Goal: Task Accomplishment & Management: Manage account settings

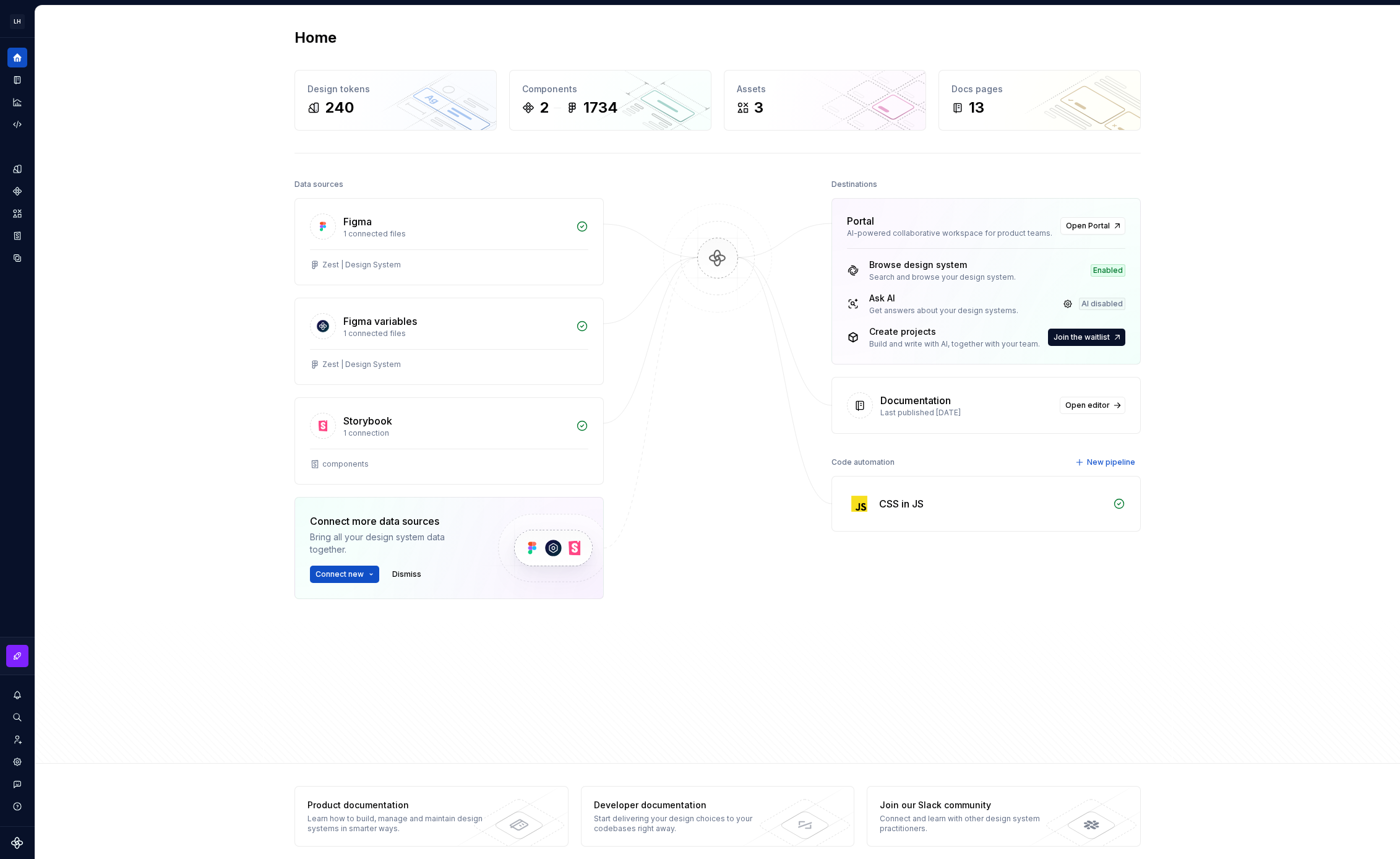
click at [1106, 305] on div "AI disabled" at bounding box center [1102, 303] width 46 height 12
click at [1068, 303] on link at bounding box center [1067, 303] width 18 height 18
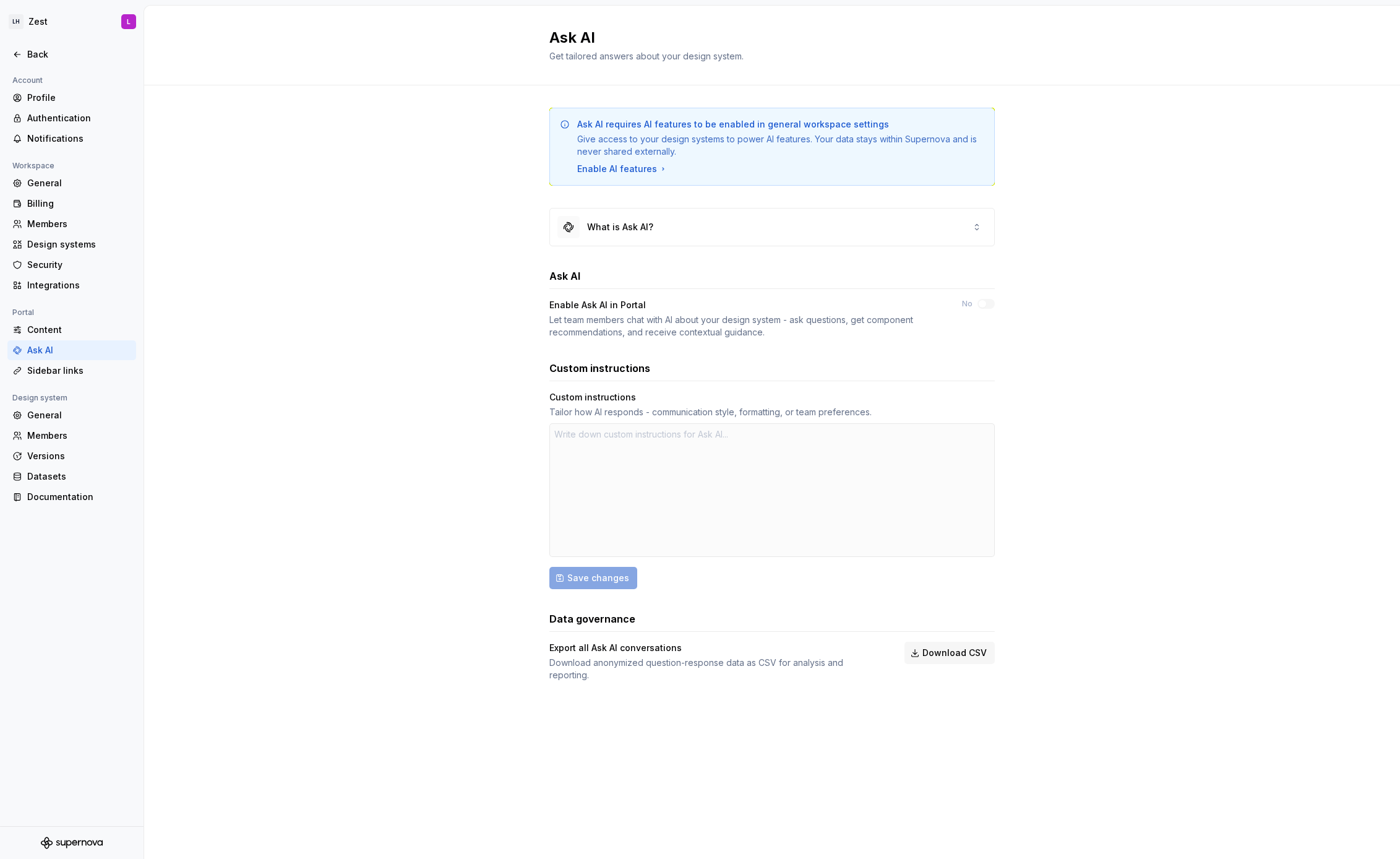
click at [909, 138] on div "Give access to your design systems to power AI features. Your data stays within…" at bounding box center [780, 145] width 407 height 25
click at [649, 167] on div "Enable AI features" at bounding box center [623, 169] width 91 height 12
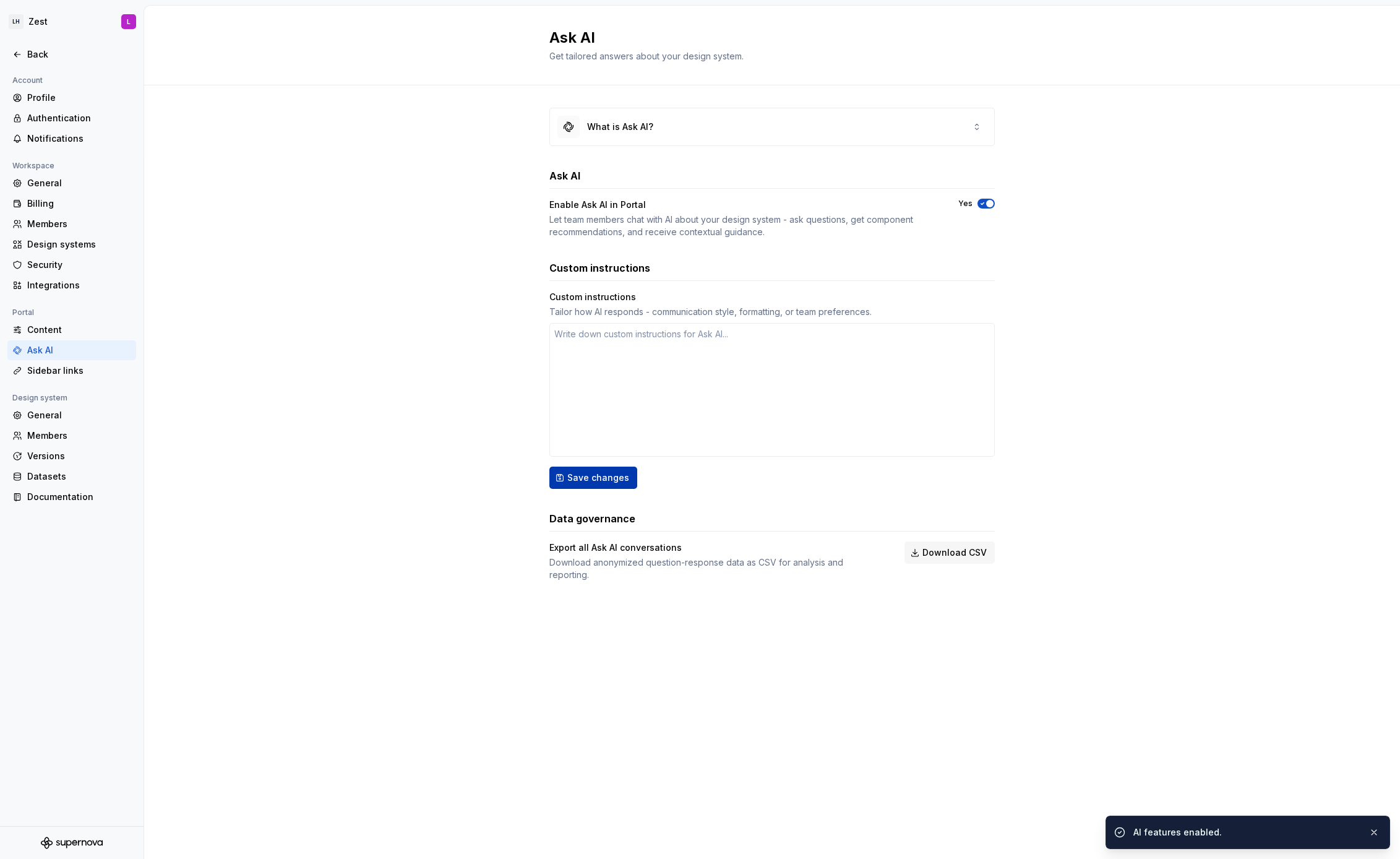
click at [598, 481] on span "Save changes" at bounding box center [598, 477] width 62 height 12
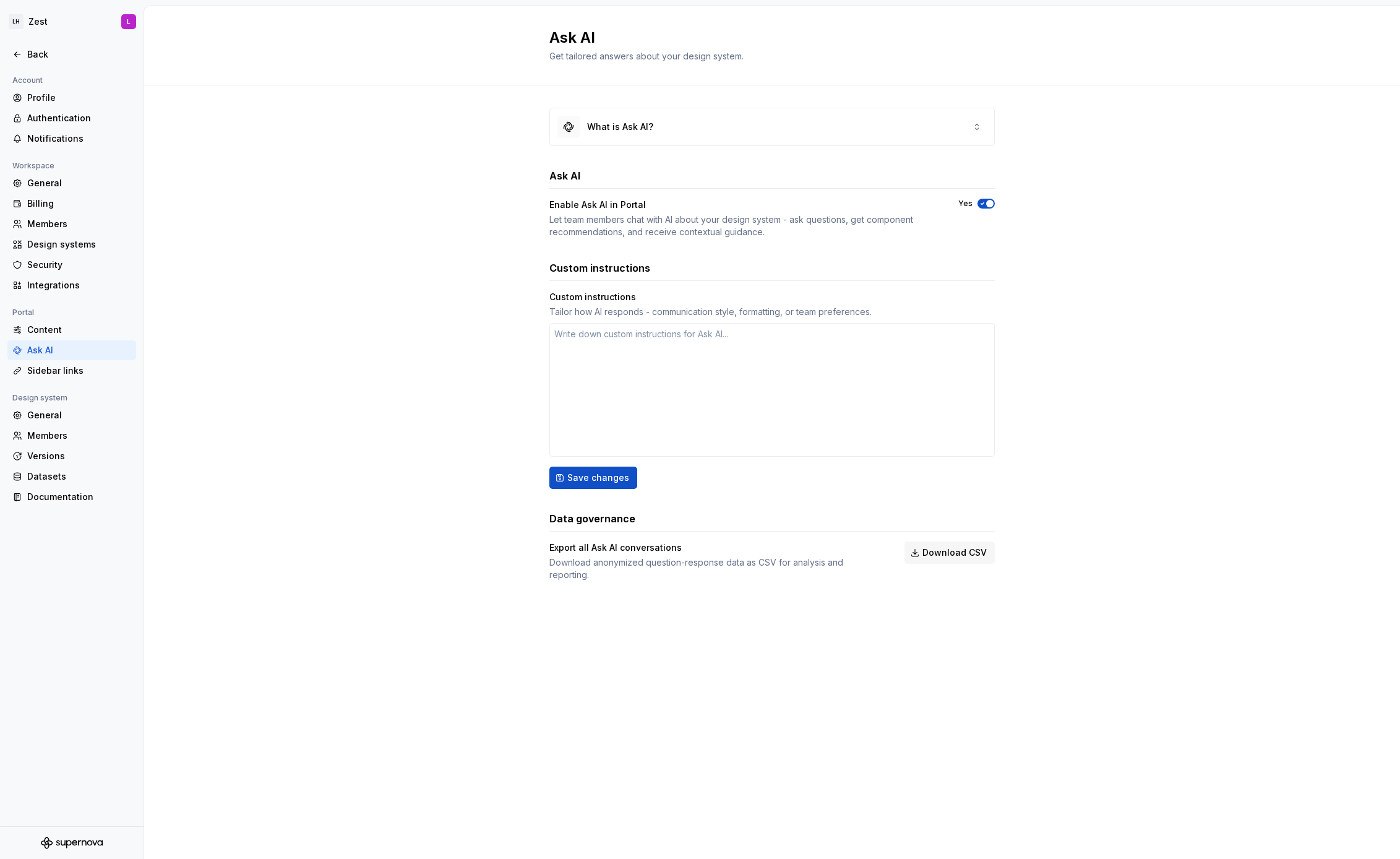
type textarea "*"
click at [31, 55] on div "Back" at bounding box center [79, 54] width 104 height 12
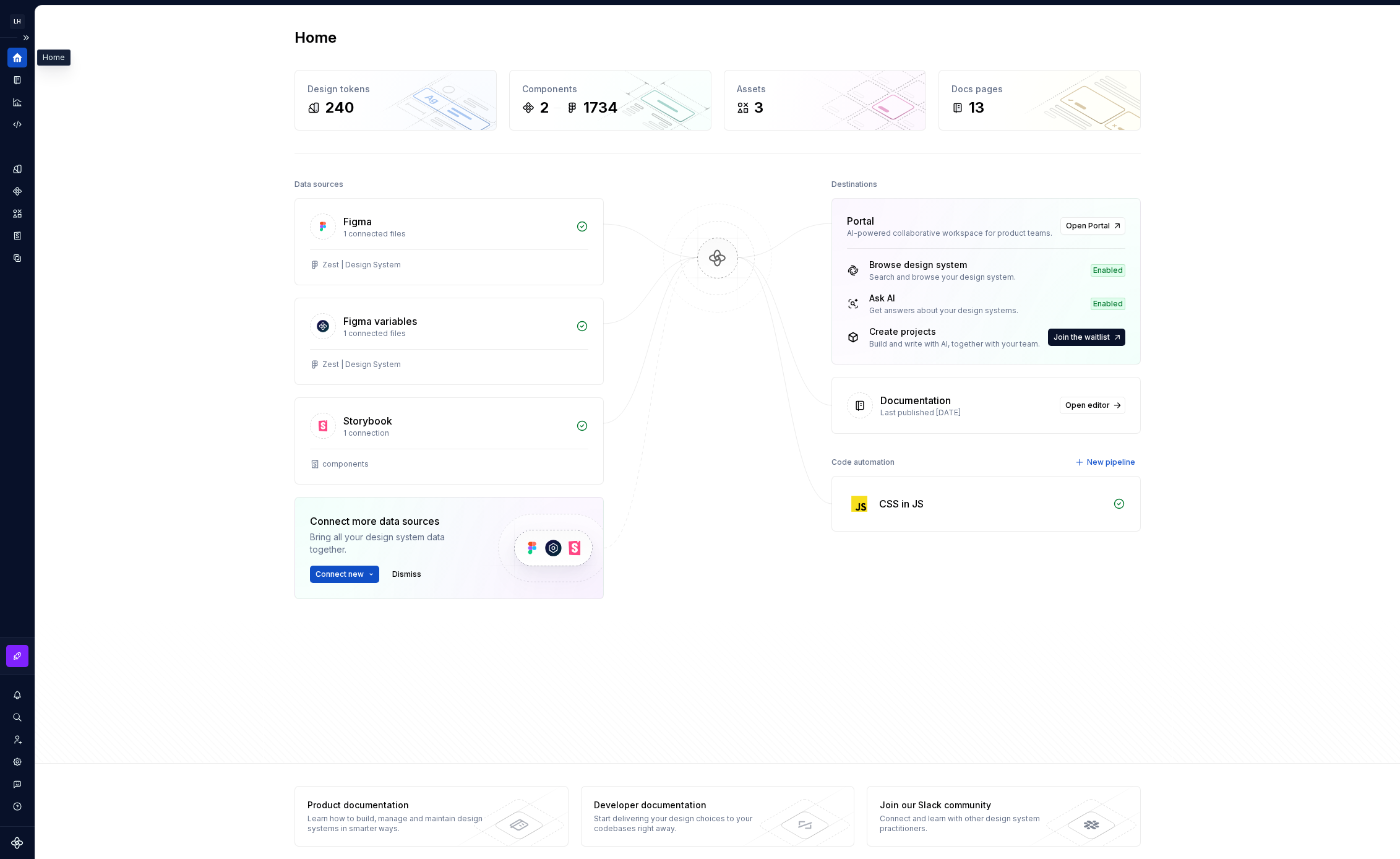
click at [17, 62] on icon "Home" at bounding box center [18, 58] width 9 height 9
click at [15, 173] on icon "Design tokens" at bounding box center [17, 169] width 8 height 8
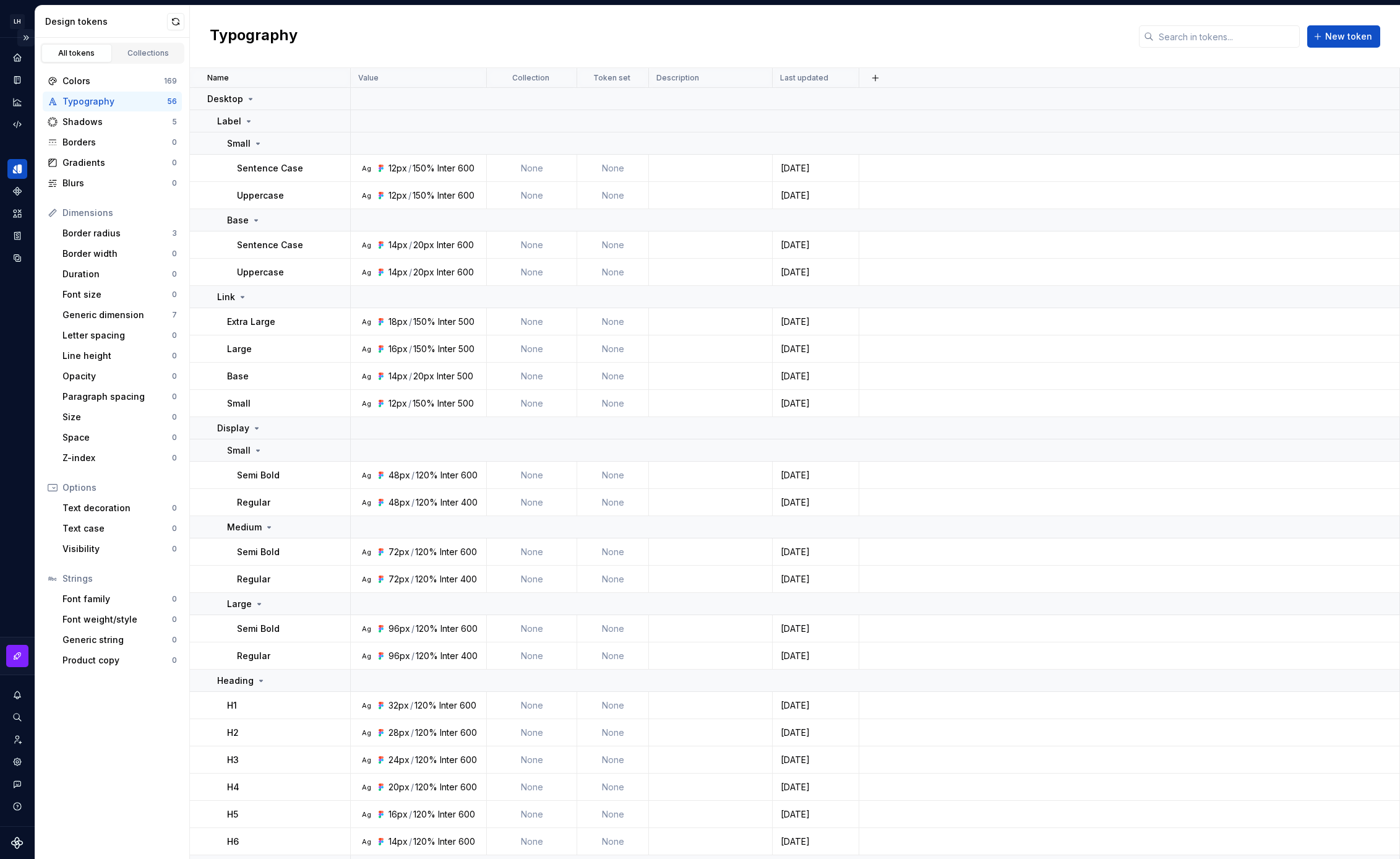
click at [25, 37] on button "Expand sidebar" at bounding box center [26, 38] width 18 height 18
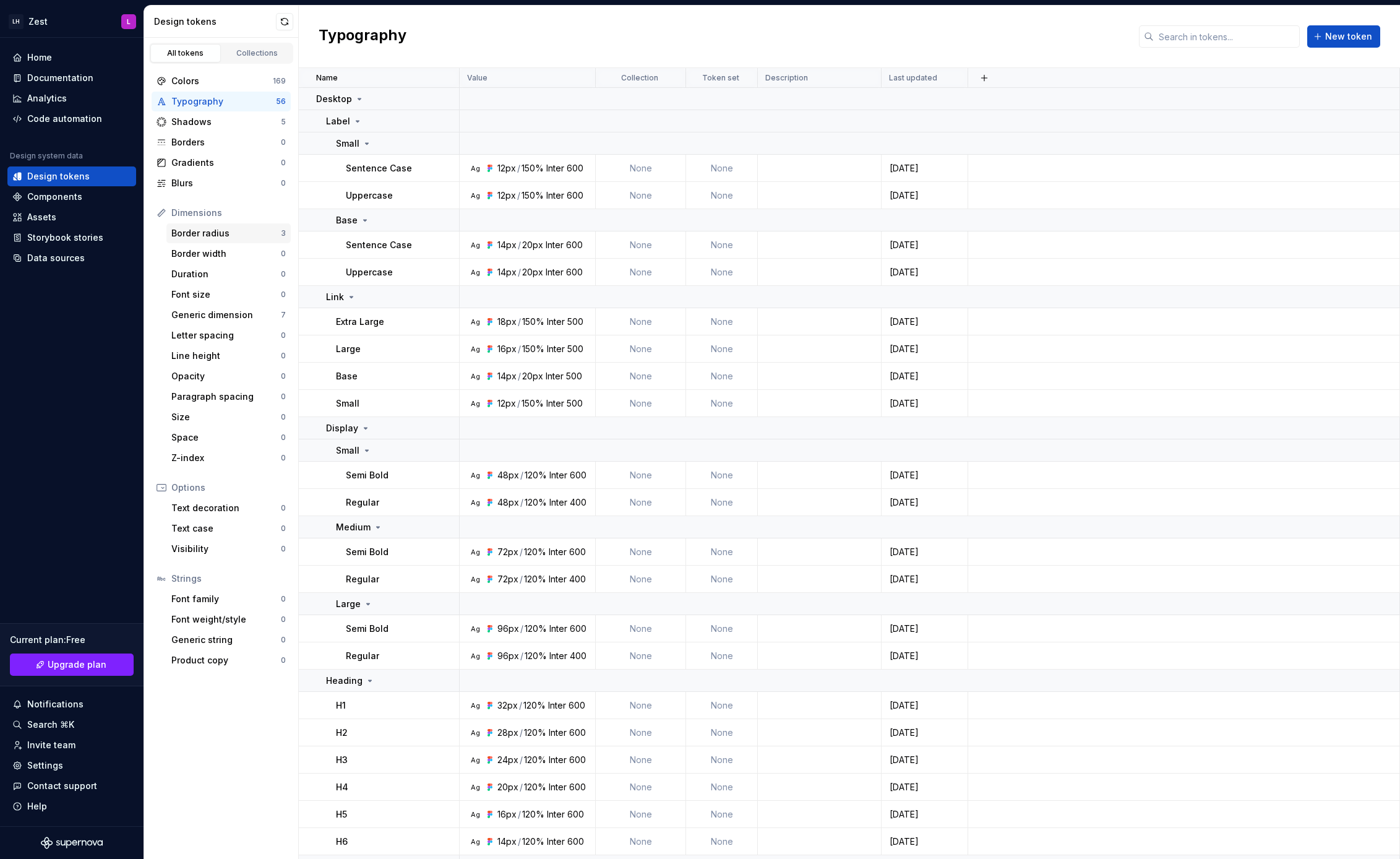
click at [225, 235] on div "Border radius" at bounding box center [226, 233] width 109 height 12
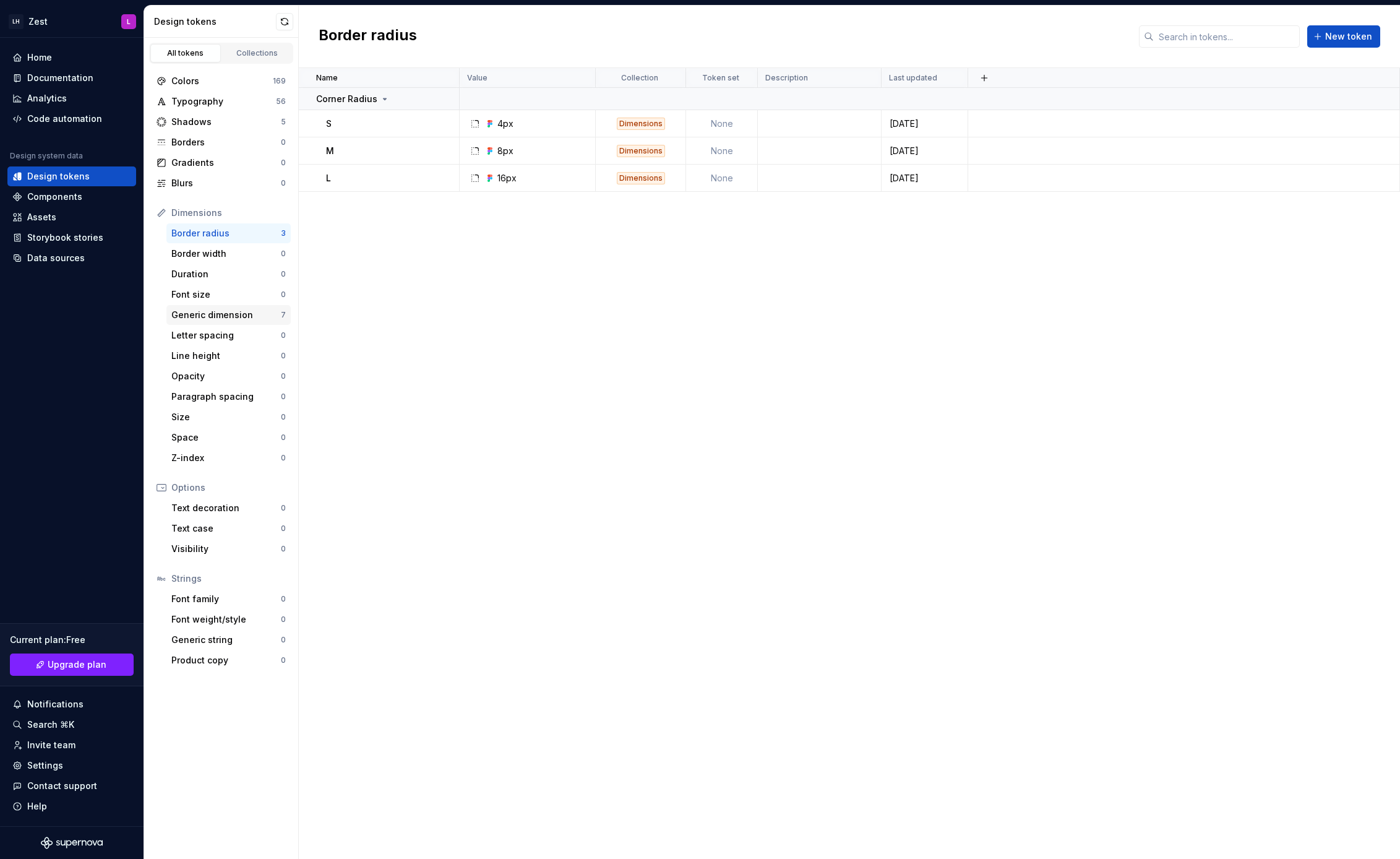
click at [242, 315] on div "Generic dimension" at bounding box center [226, 315] width 109 height 12
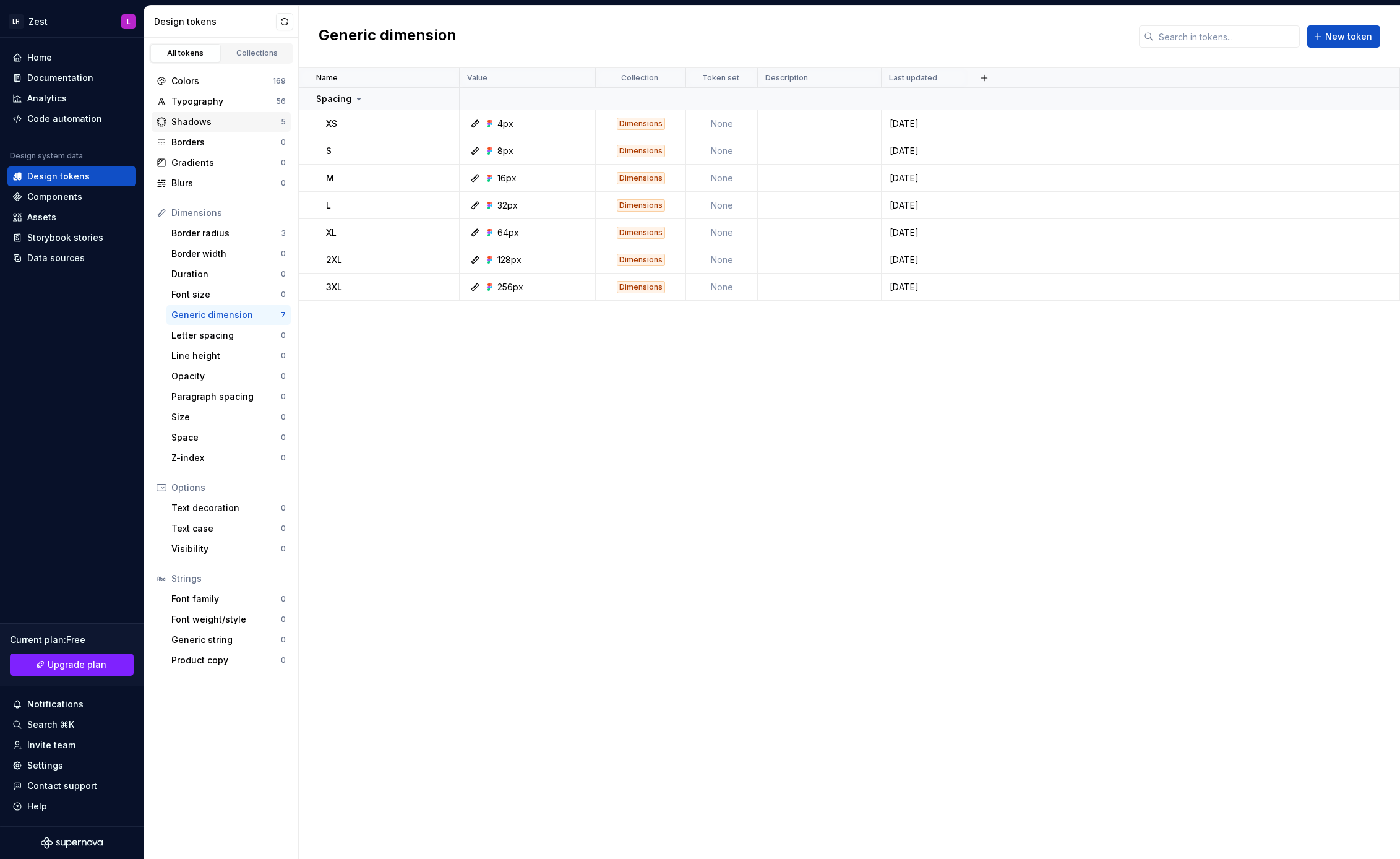
click at [249, 123] on div "Shadows" at bounding box center [226, 122] width 109 height 12
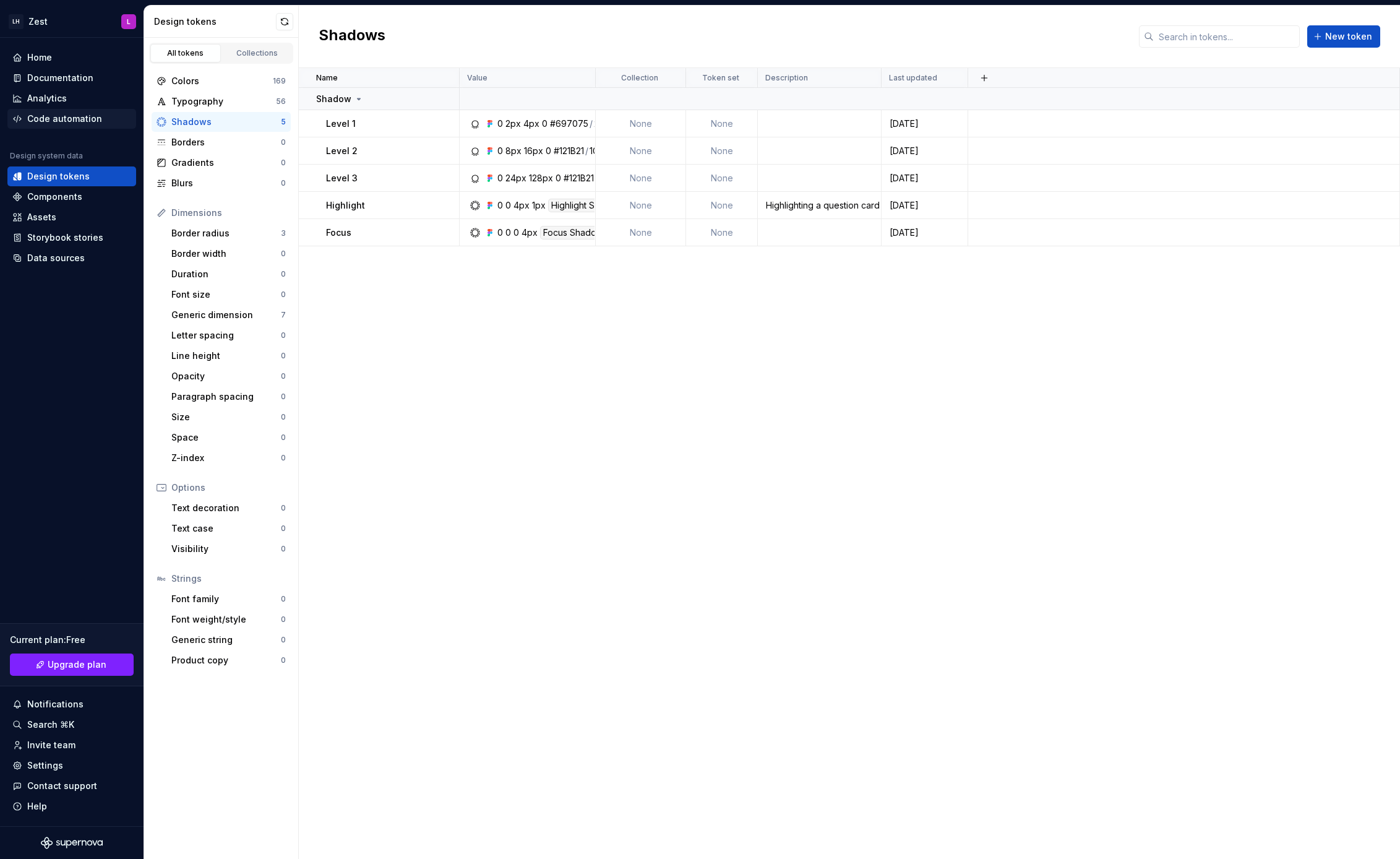
click at [74, 119] on div "Code automation" at bounding box center [64, 119] width 75 height 12
